Goal: Information Seeking & Learning: Understand process/instructions

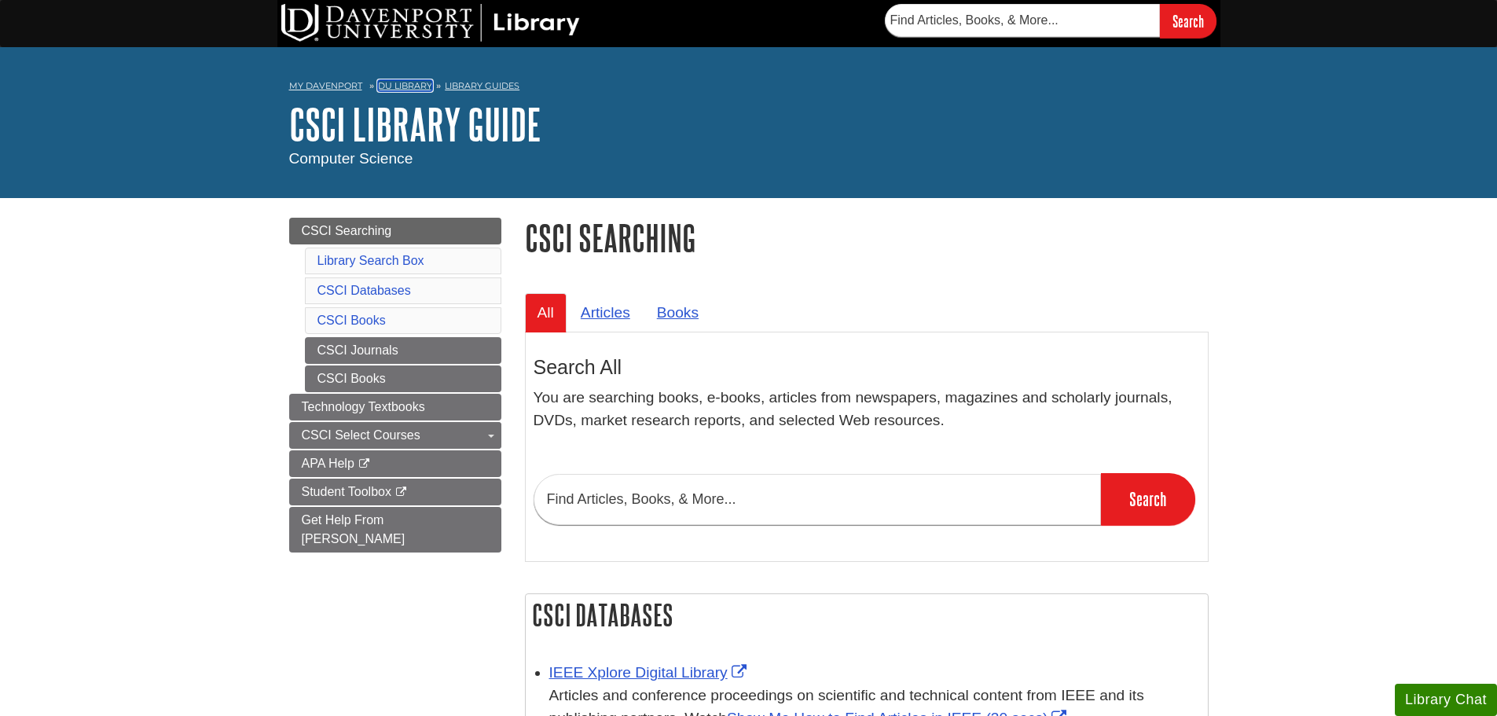
click at [409, 87] on link "DU Library" at bounding box center [405, 85] width 54 height 11
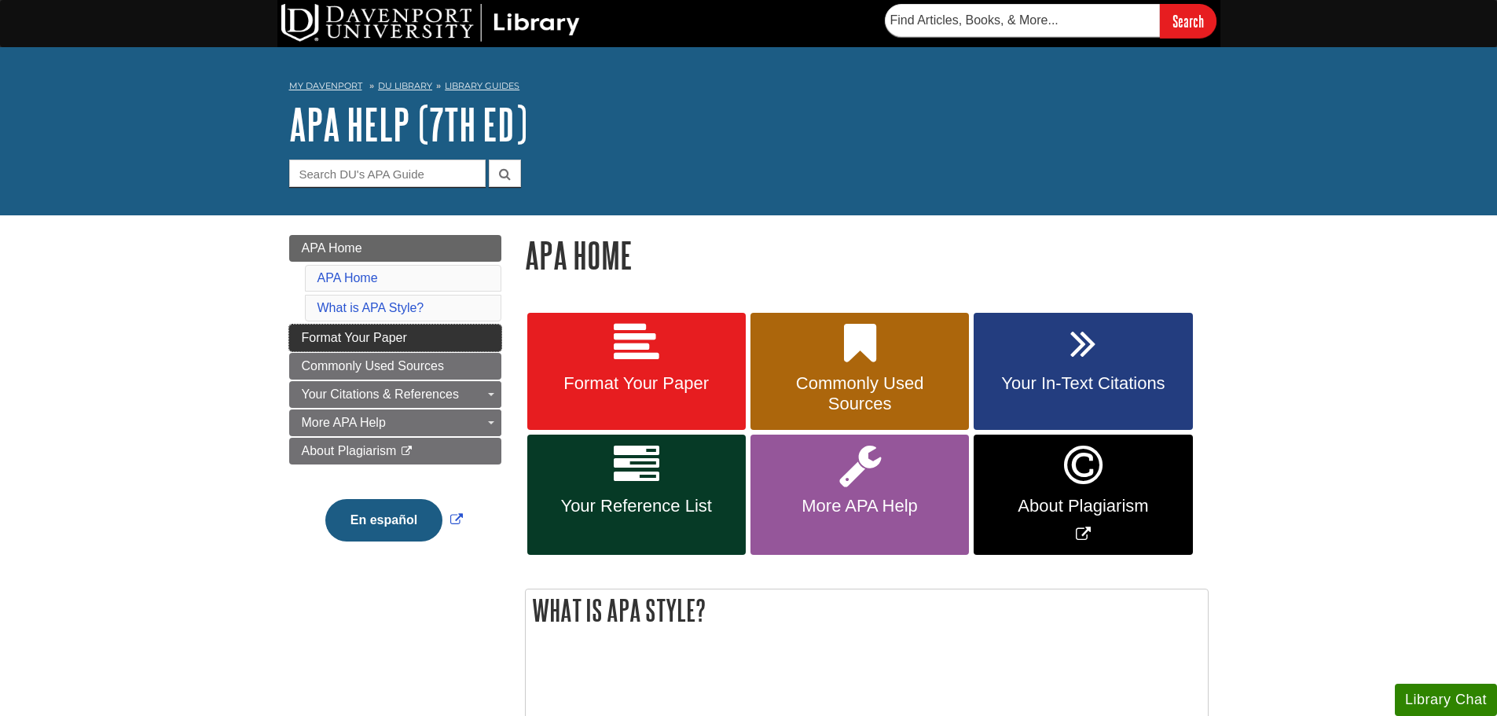
click at [390, 335] on span "Format Your Paper" at bounding box center [354, 337] width 105 height 13
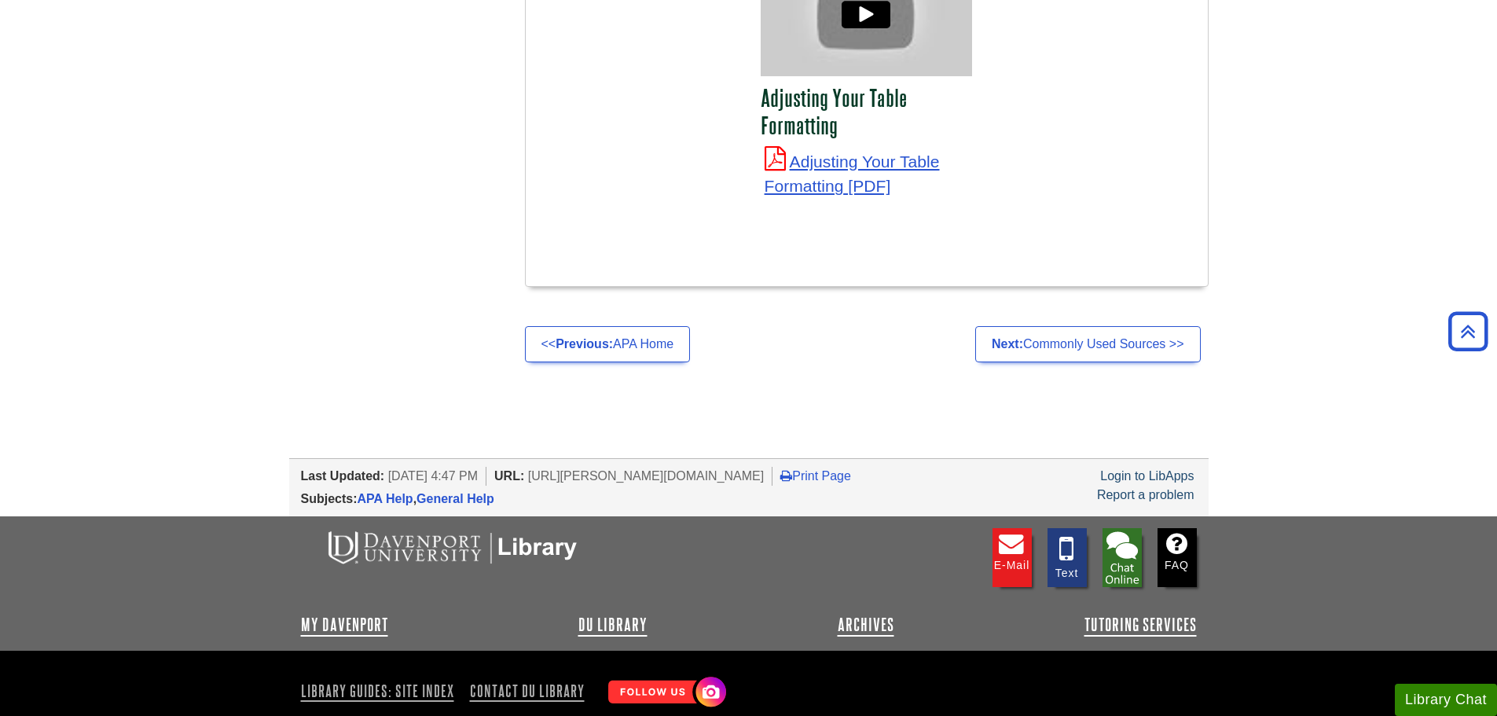
scroll to position [5971, 0]
click at [1465, 331] on icon "Back to Top" at bounding box center [1468, 331] width 50 height 50
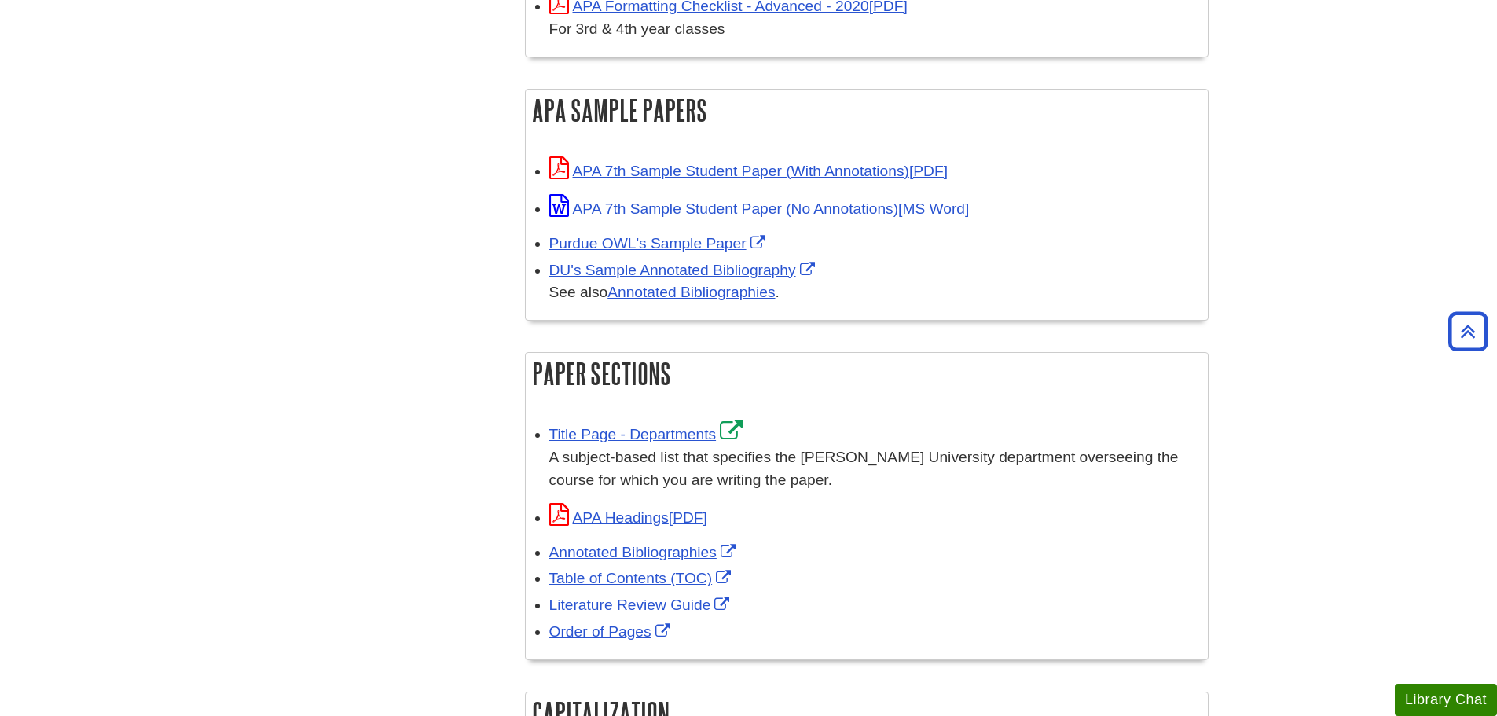
scroll to position [707, 0]
click at [619, 243] on link "Purdue OWL's Sample Paper" at bounding box center [659, 245] width 220 height 17
